Goal: Transaction & Acquisition: Subscribe to service/newsletter

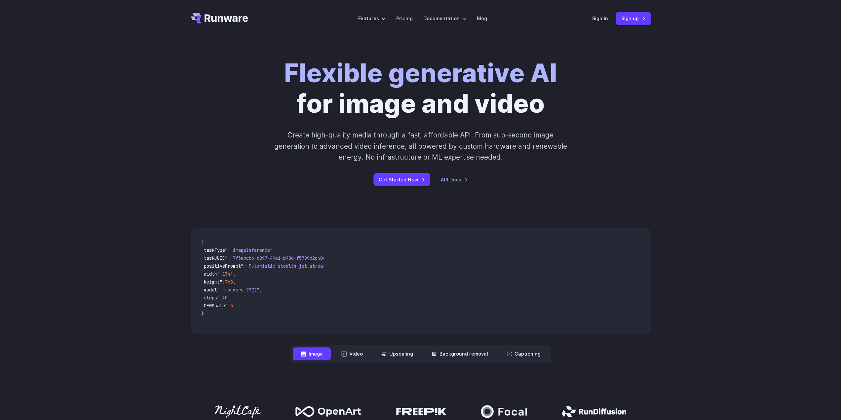
scroll to position [132, 0]
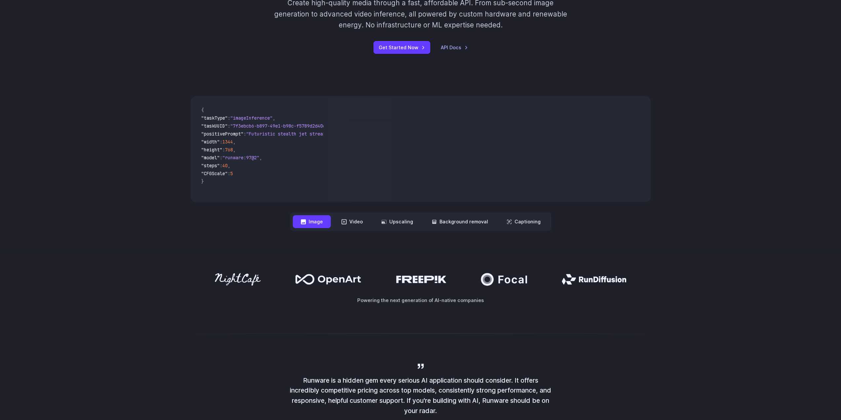
click at [311, 223] on button "Image" at bounding box center [312, 221] width 38 height 13
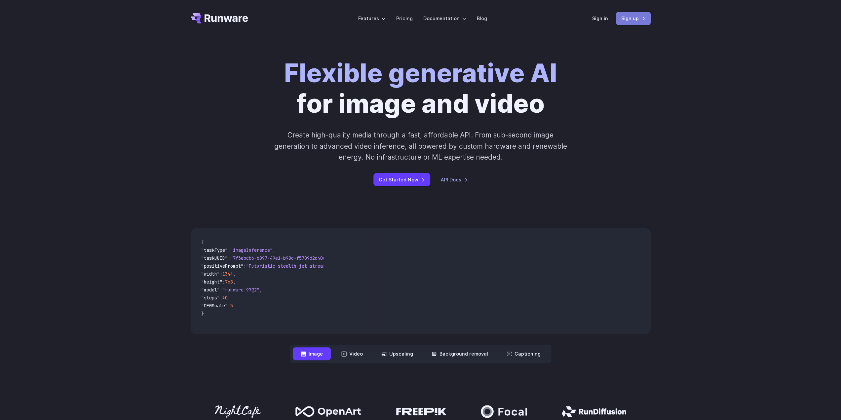
click at [632, 17] on link "Sign up" at bounding box center [633, 18] width 35 height 13
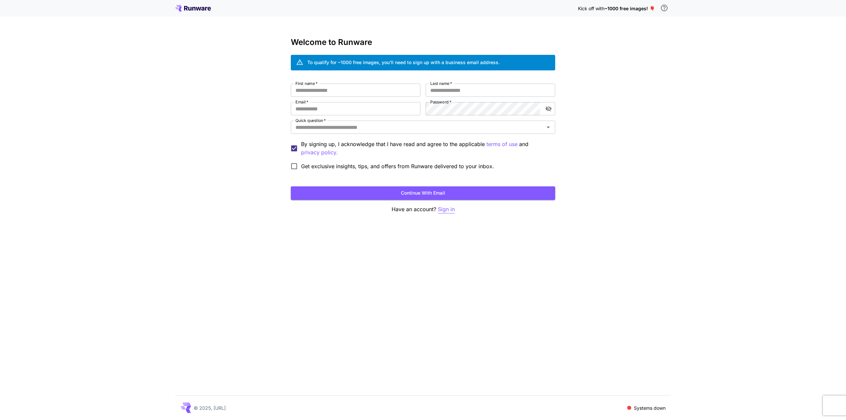
click at [449, 205] on p "Sign in" at bounding box center [446, 209] width 17 height 8
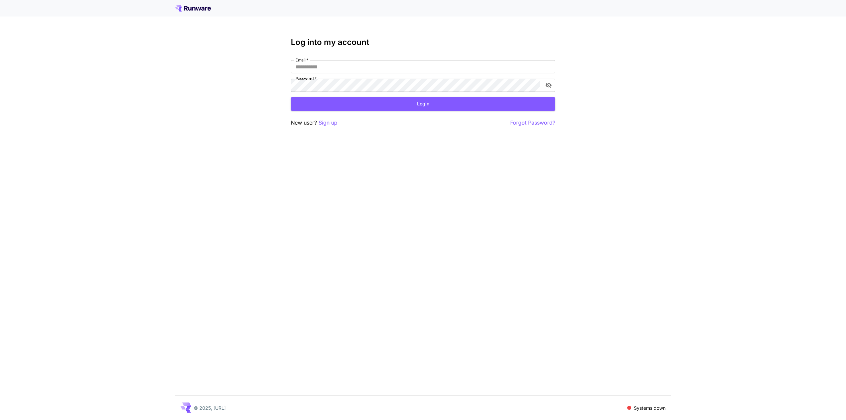
click at [349, 54] on div "Log into my account Email   * Email   * Password   * Password   * Login New use…" at bounding box center [423, 82] width 264 height 89
click at [350, 59] on div "Log into my account Email   * Email   * Password   * Password   * Login New use…" at bounding box center [423, 82] width 264 height 89
